Goal: Check status: Check status

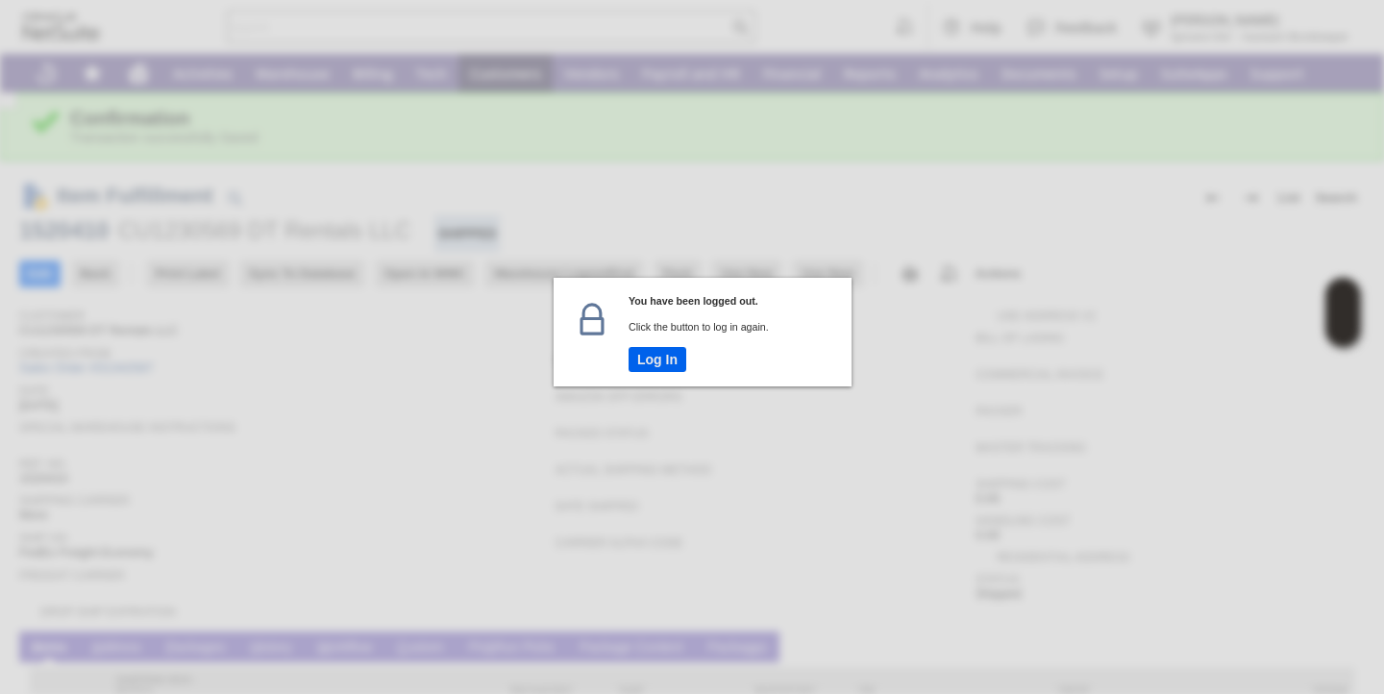
click at [665, 357] on button "Log In" at bounding box center [657, 359] width 58 height 25
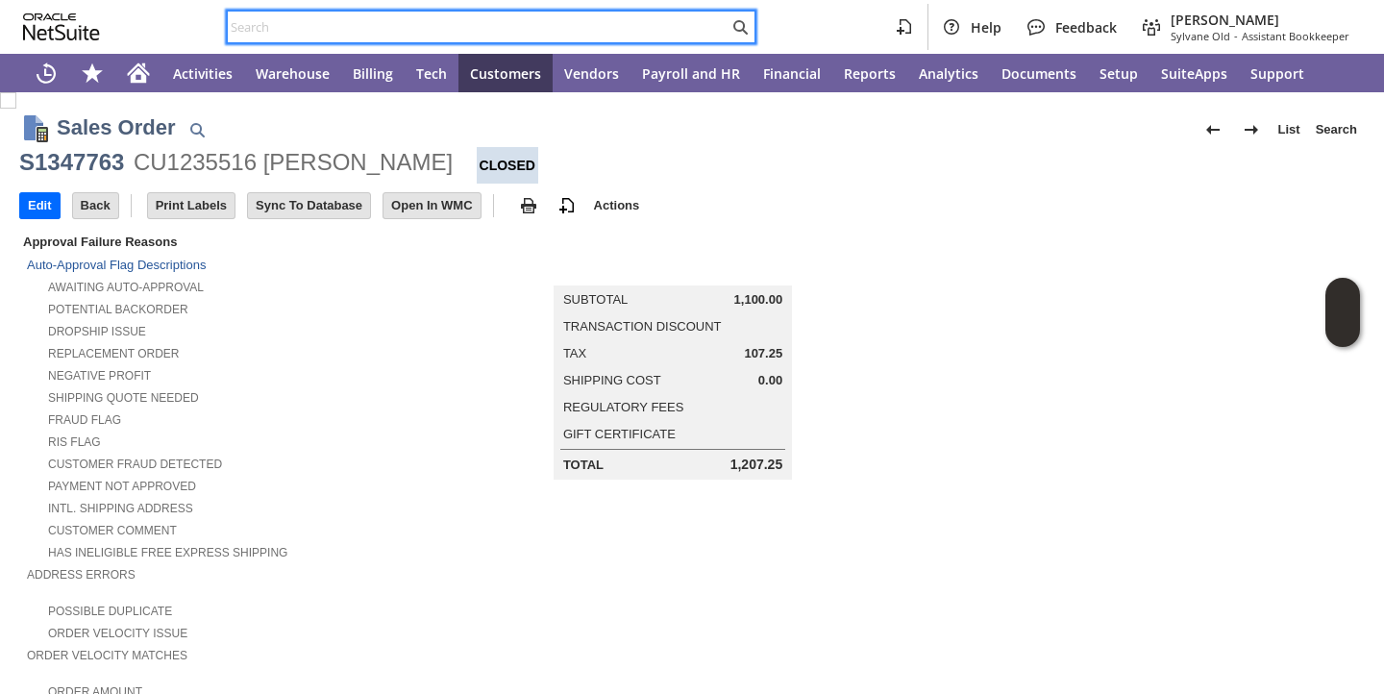
click at [489, 28] on input "text" at bounding box center [478, 26] width 501 height 23
paste input "P218095"
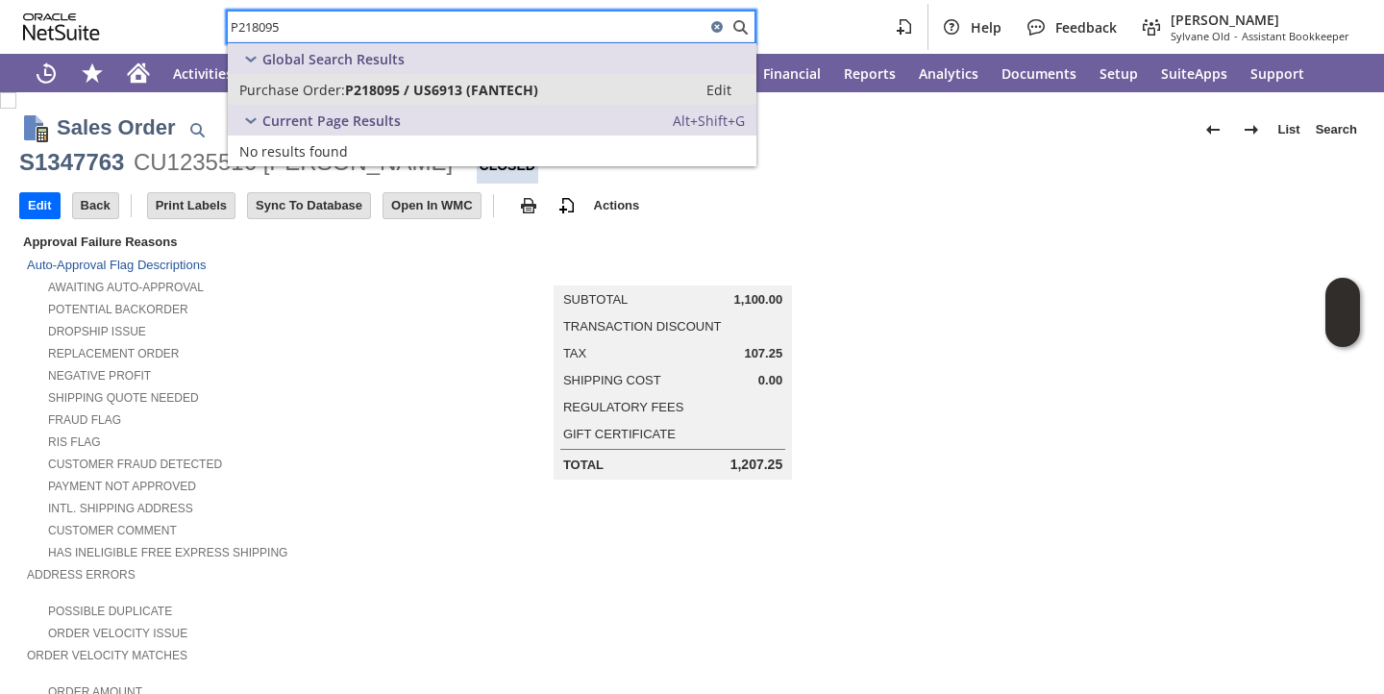
type input "P218095"
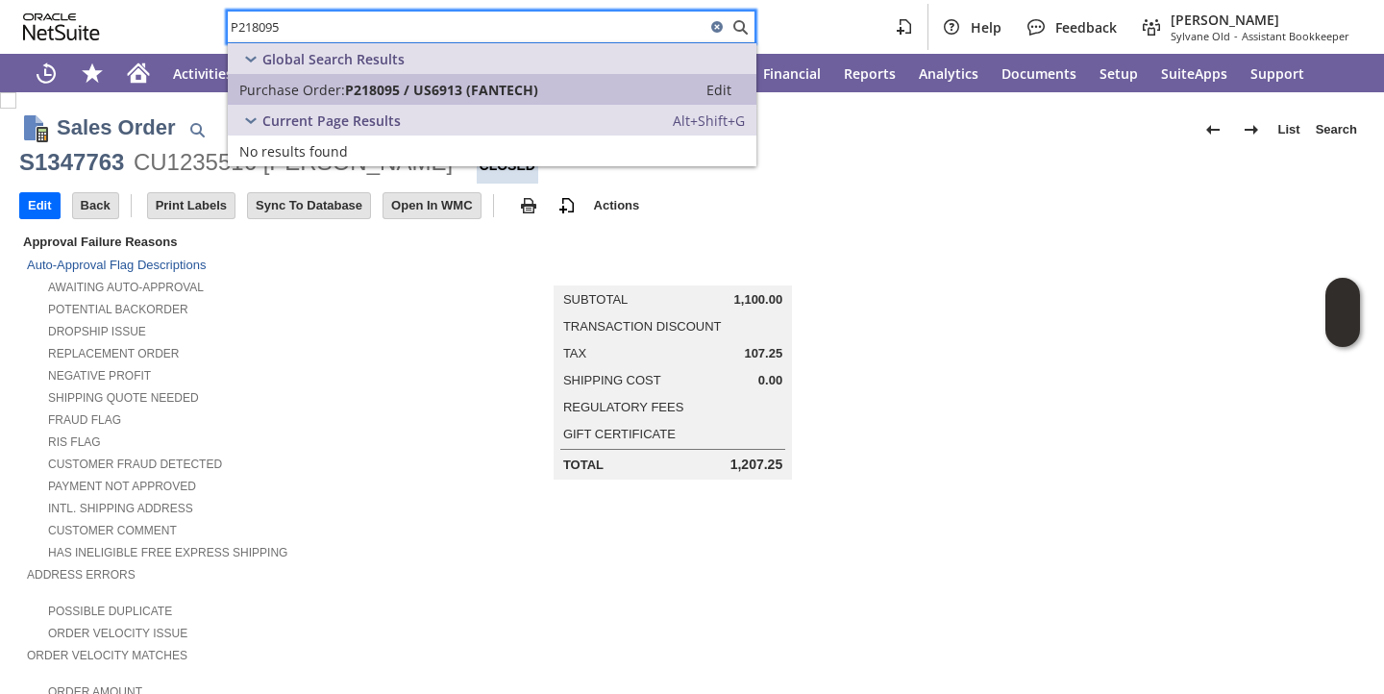
click at [331, 94] on span "Purchase Order:" at bounding box center [292, 90] width 106 height 18
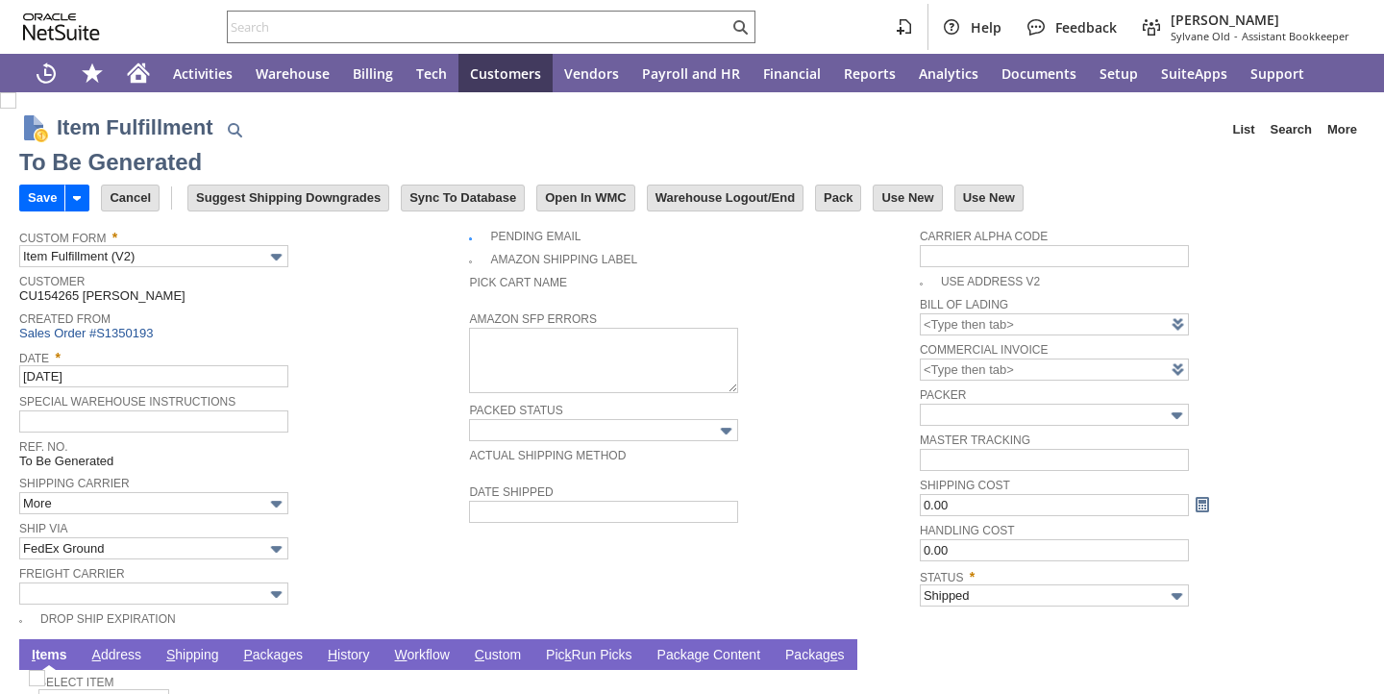
click at [289, 649] on link "P ackages" at bounding box center [272, 656] width 69 height 18
type input "Add"
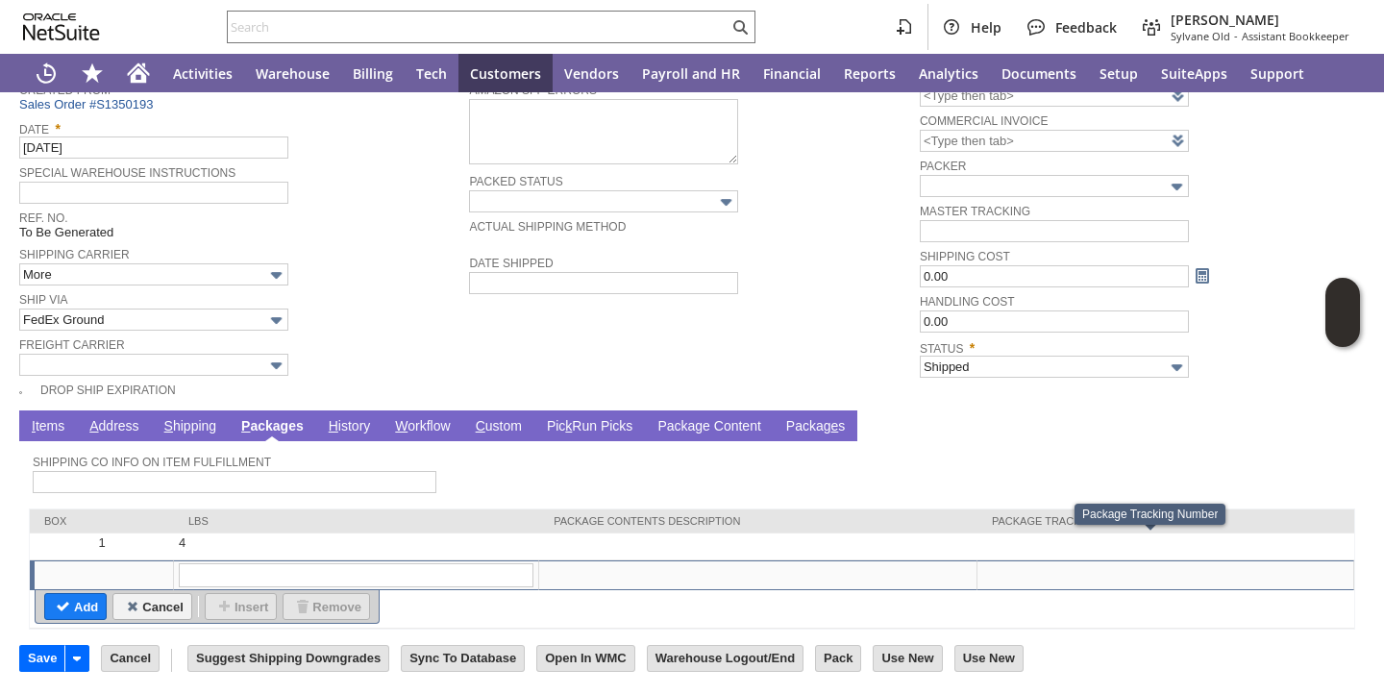
click at [1124, 552] on td at bounding box center [1165, 546] width 377 height 27
type input "OK"
paste input "884320498726"
type input "884320498726"
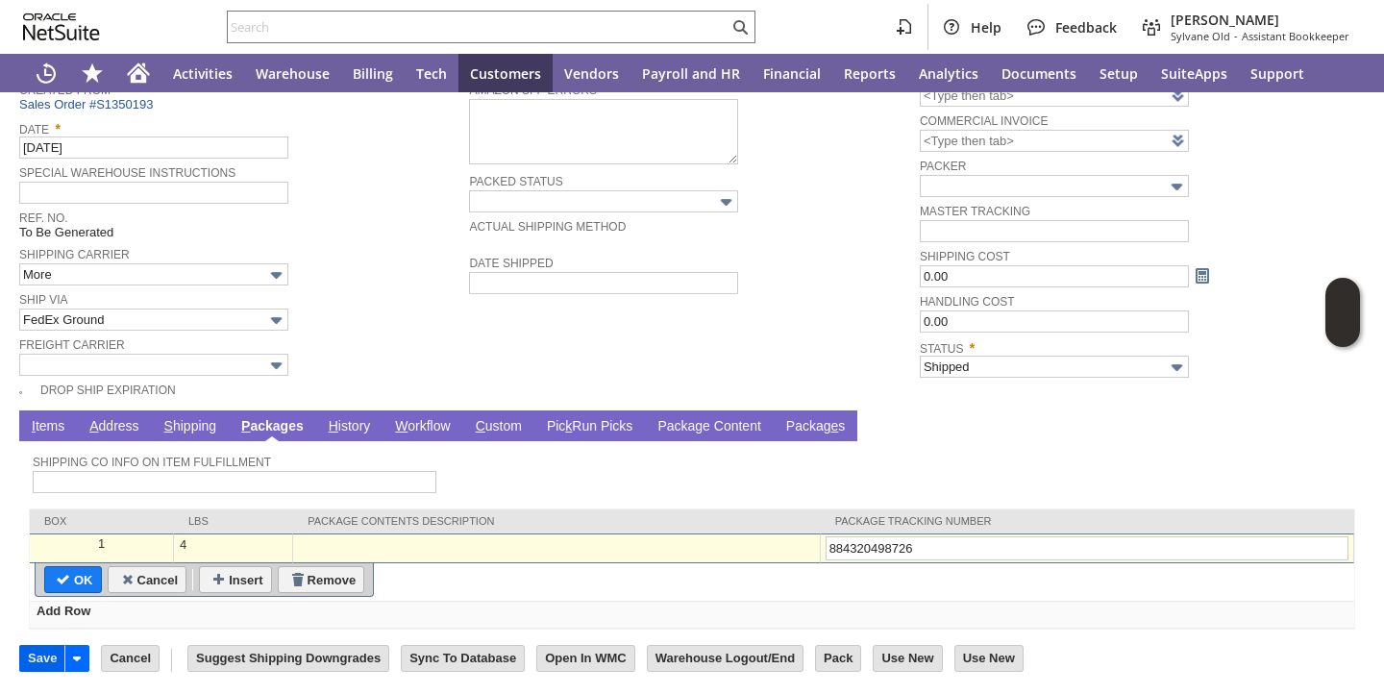
type input "884320498726"
drag, startPoint x: 29, startPoint y: 670, endPoint x: 194, endPoint y: 395, distance: 320.7
click at [31, 669] on input "Save" at bounding box center [42, 658] width 44 height 25
type input "Add"
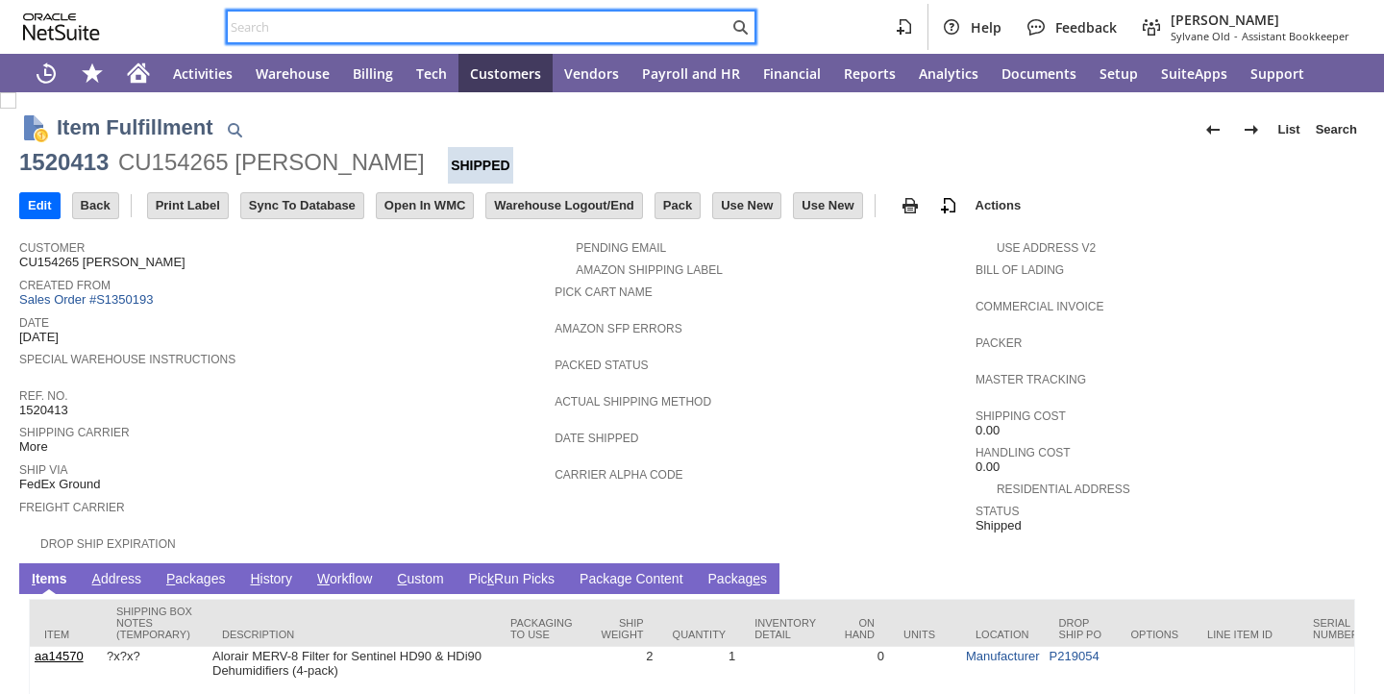
click at [581, 31] on input "text" at bounding box center [478, 26] width 501 height 23
paste input "P219046"
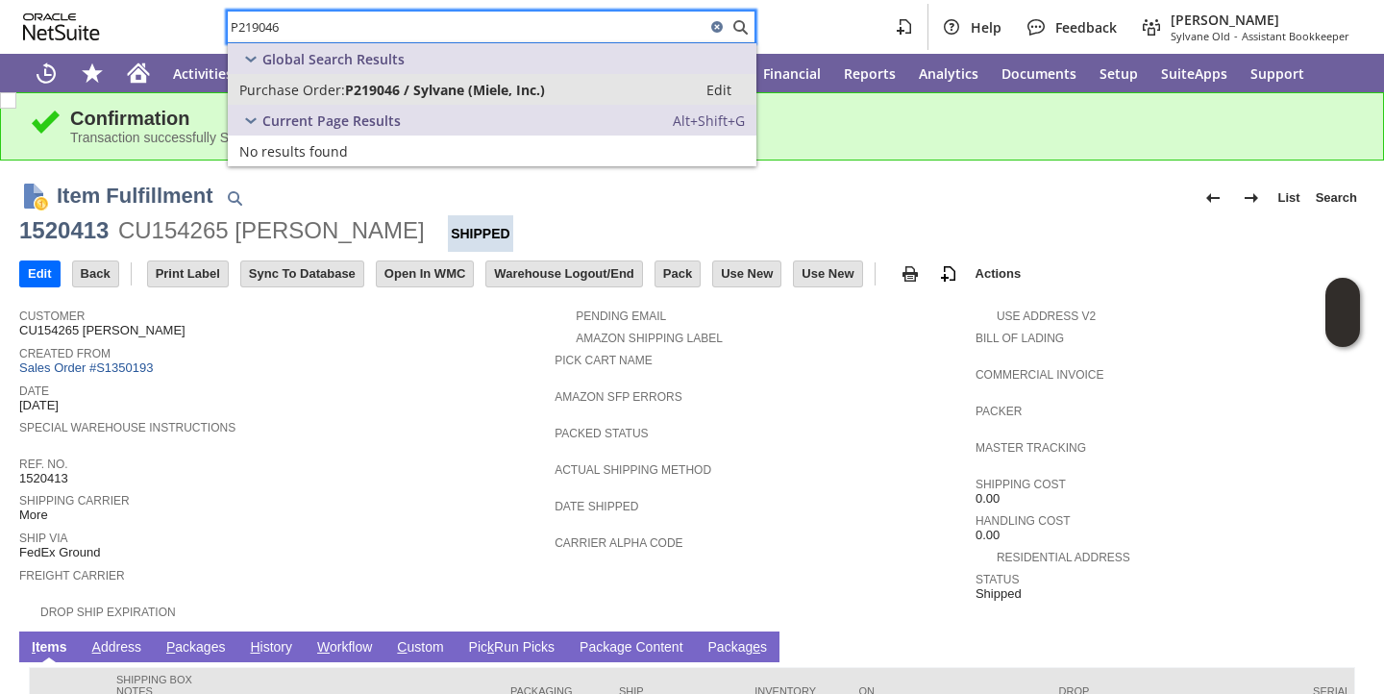
type input "P219046"
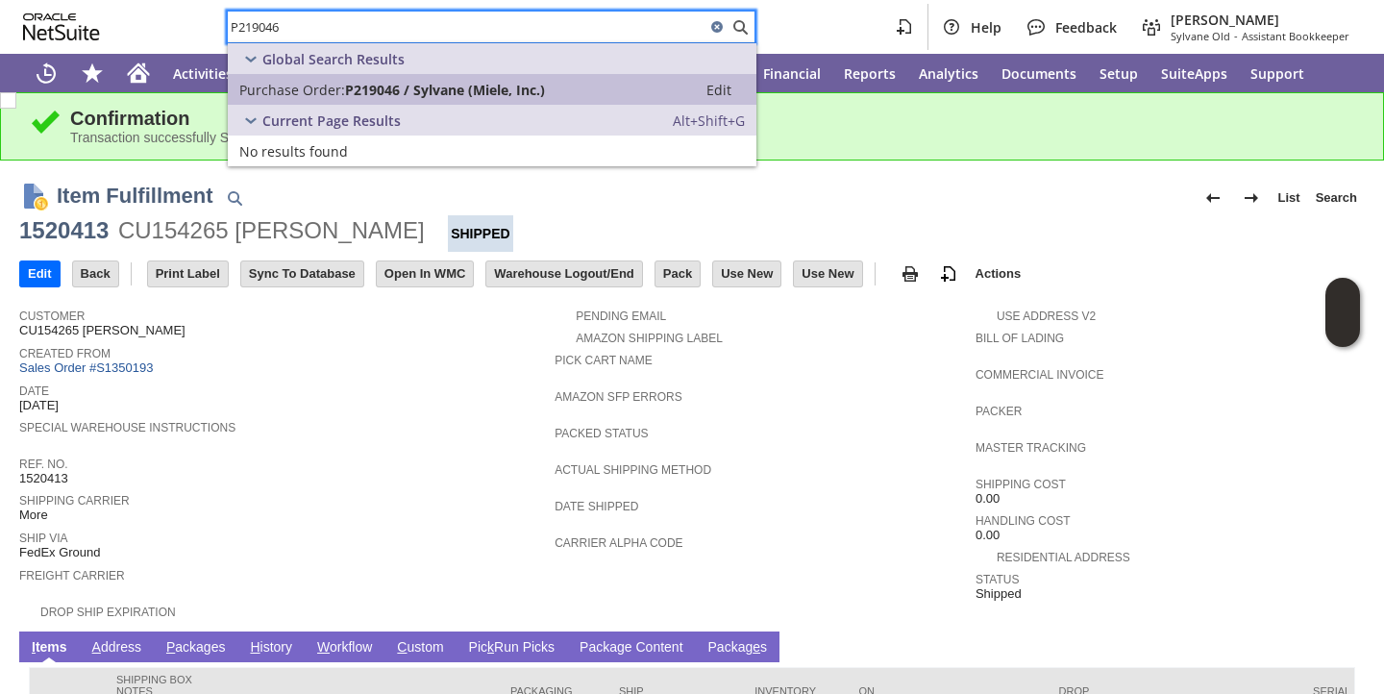
click at [396, 92] on span "P219046 / Sylvane (Miele, Inc.)" at bounding box center [445, 90] width 200 height 18
